Goal: Find specific page/section: Find specific page/section

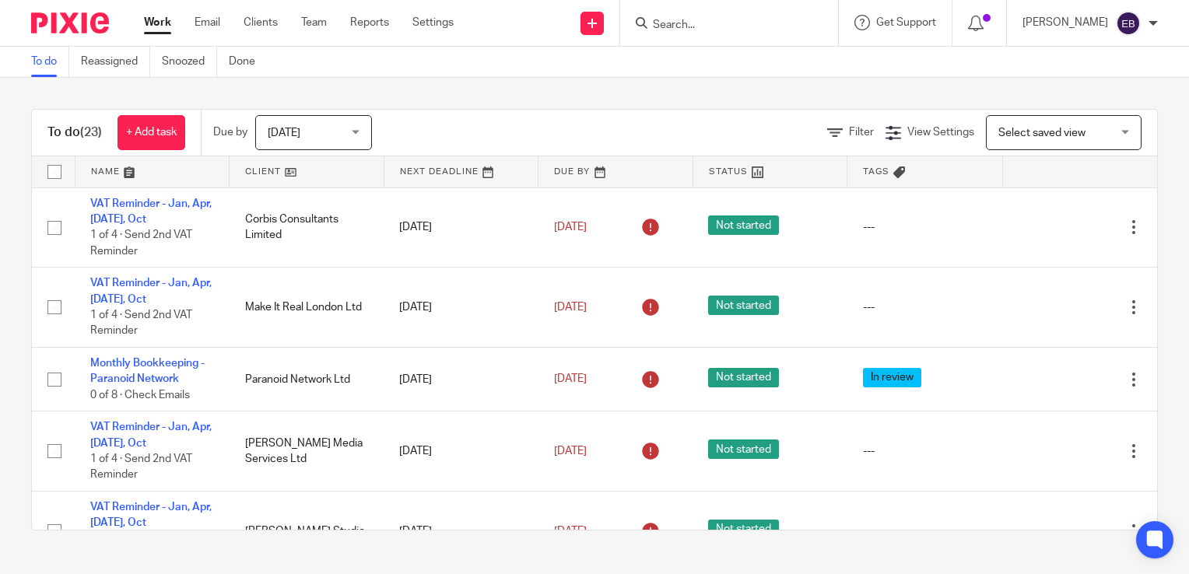
click at [713, 23] on input "Search" at bounding box center [721, 26] width 140 height 14
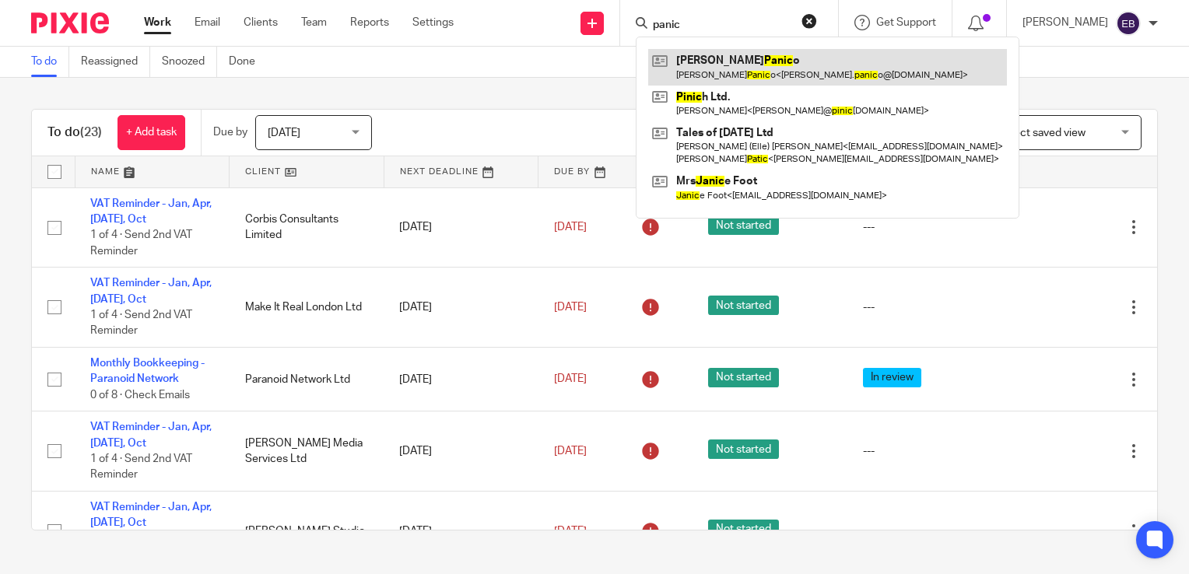
type input "panic"
click at [717, 55] on link at bounding box center [827, 67] width 359 height 36
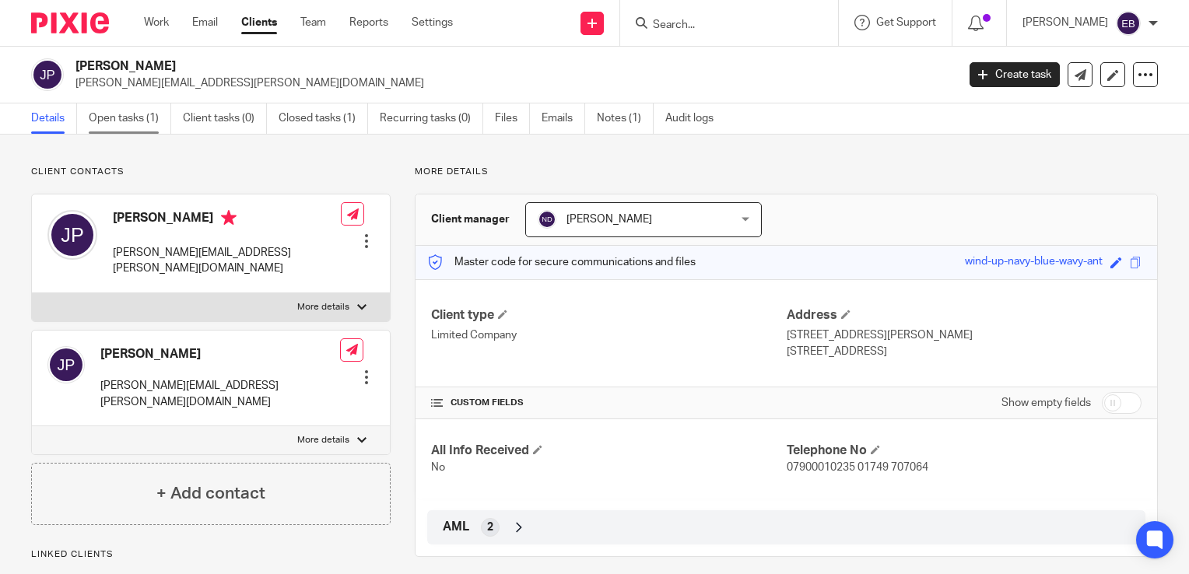
click at [137, 131] on link "Open tasks (1)" at bounding box center [130, 119] width 83 height 30
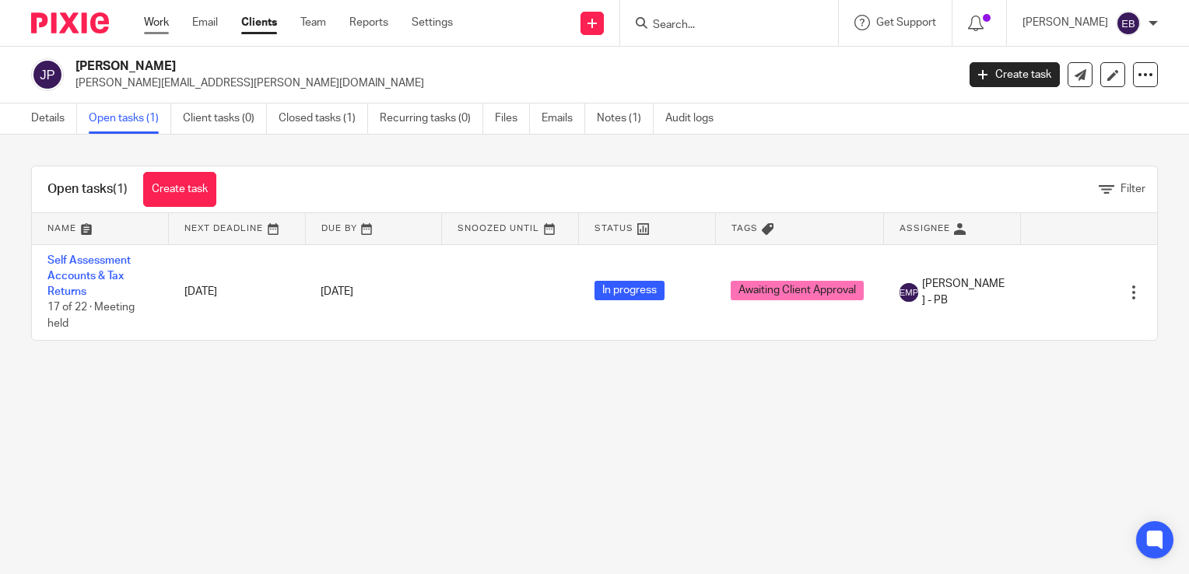
click at [156, 30] on link "Work" at bounding box center [156, 23] width 25 height 16
